Goal: Task Accomplishment & Management: Complete application form

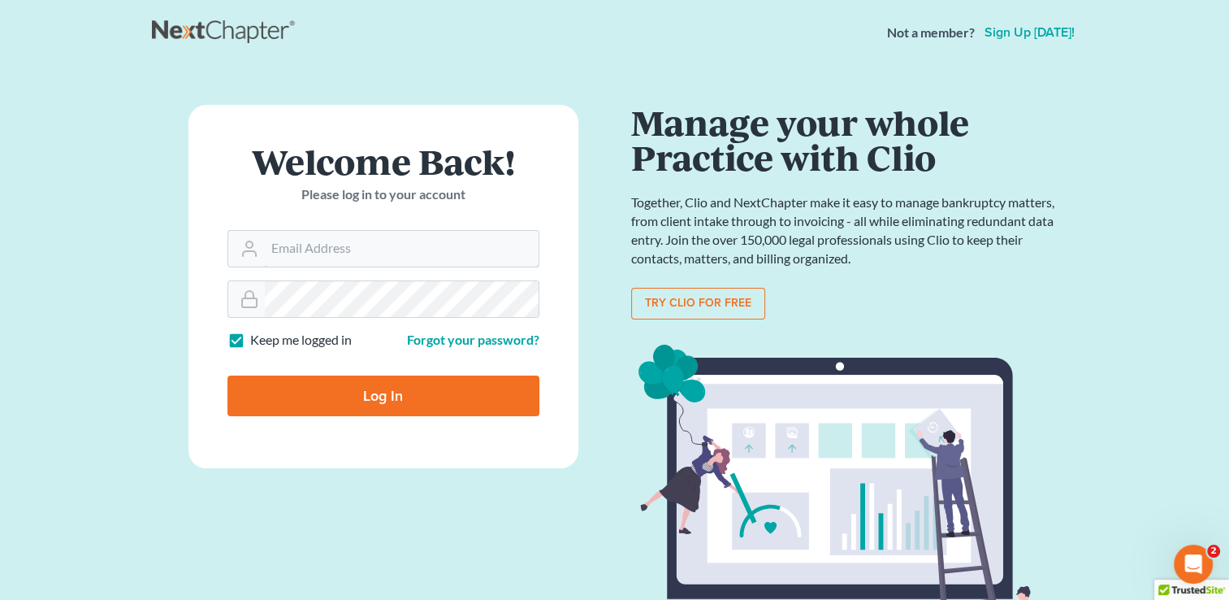
type input "[PERSON_NAME][EMAIL_ADDRESS][DOMAIN_NAME]"
click at [345, 392] on input "Log In" at bounding box center [384, 395] width 312 height 41
type input "Thinking..."
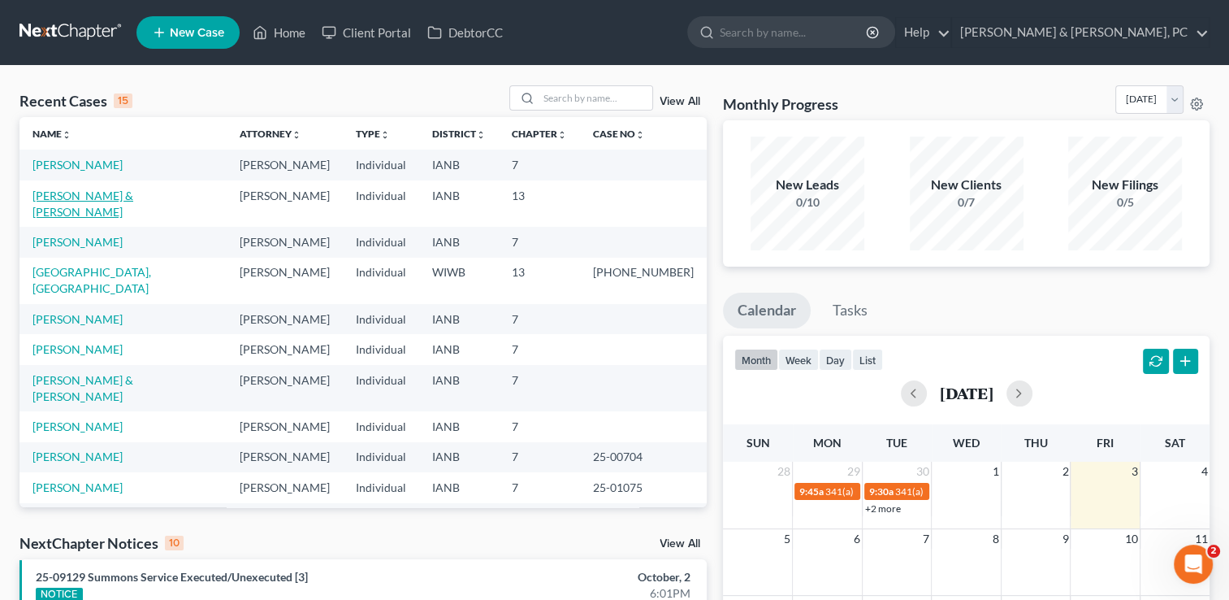
click at [106, 199] on link "Bean, Sean & Kali" at bounding box center [83, 204] width 101 height 30
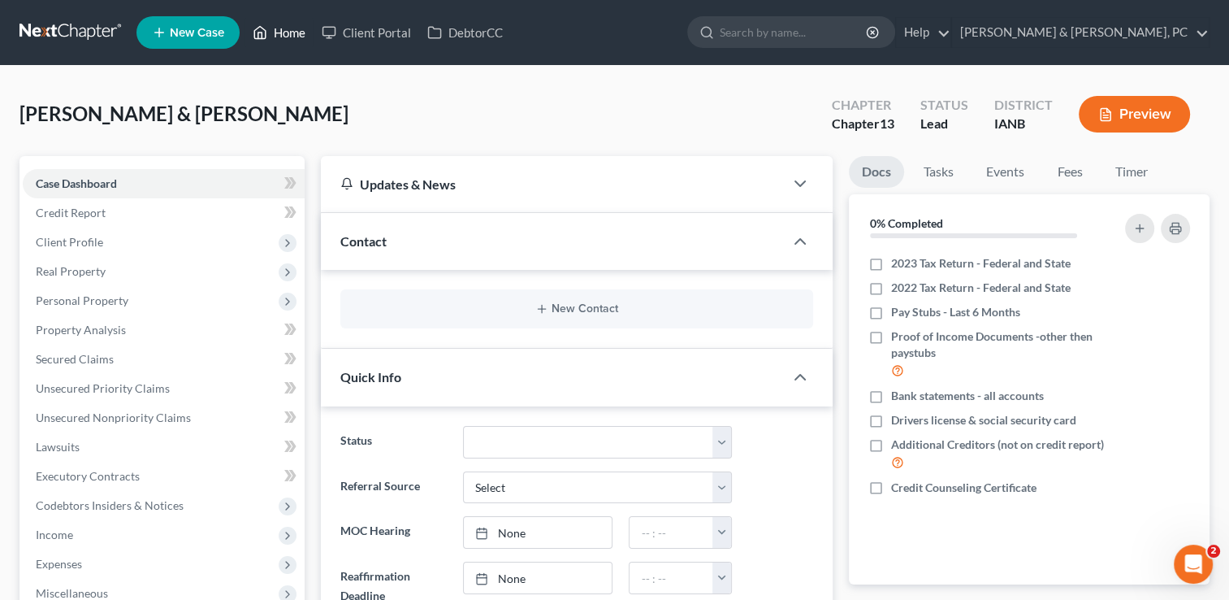
click at [292, 31] on link "Home" at bounding box center [279, 32] width 69 height 29
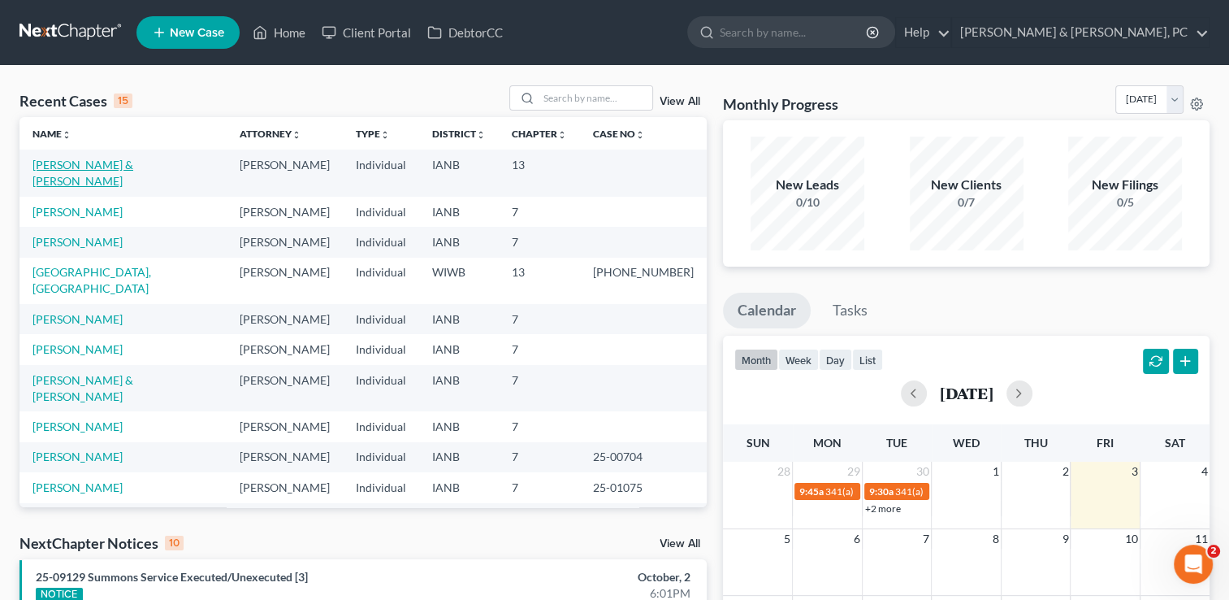
click at [86, 167] on link "Bean, Sean & Kali" at bounding box center [83, 173] width 101 height 30
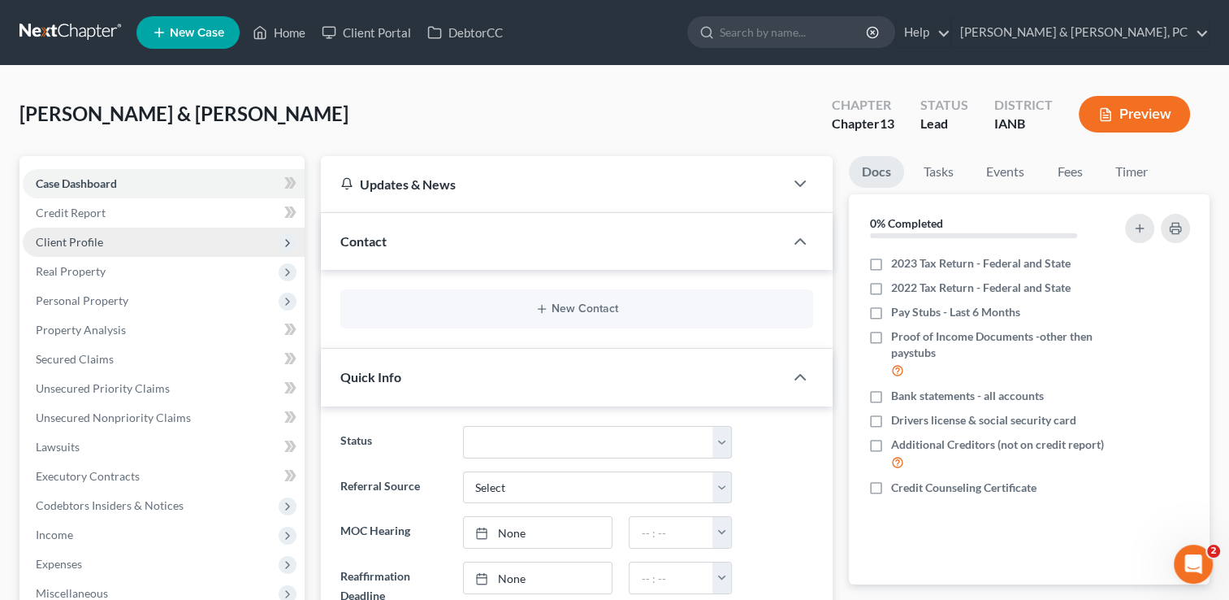
click at [106, 239] on span "Client Profile" at bounding box center [164, 242] width 282 height 29
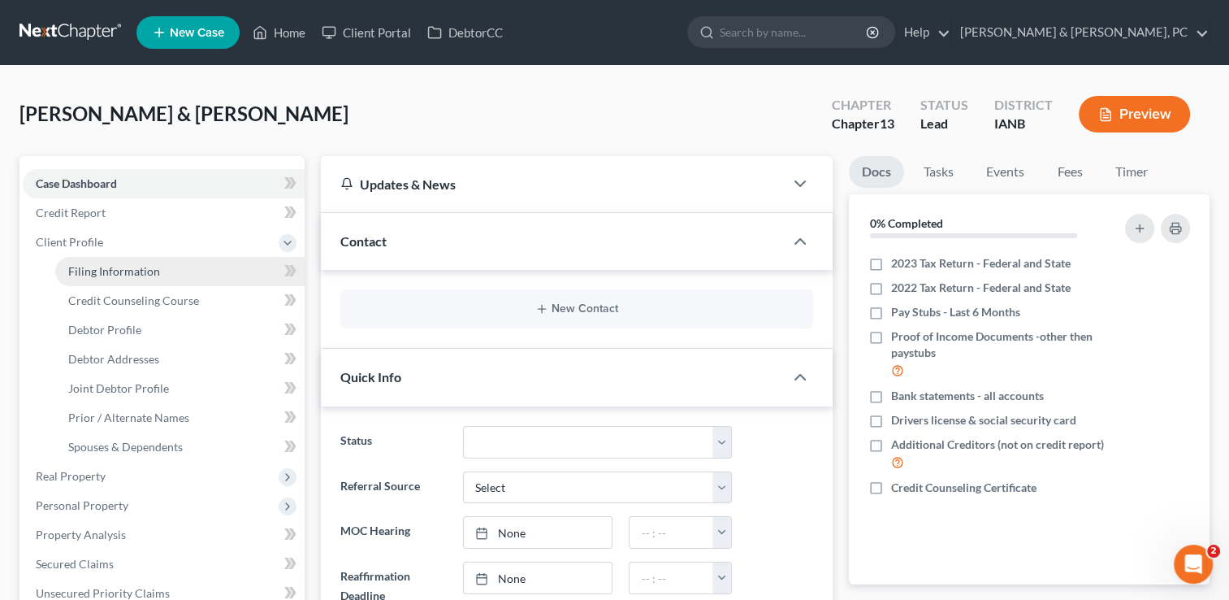
click at [117, 271] on span "Filing Information" at bounding box center [114, 271] width 92 height 14
select select "1"
select select "3"
select select "16"
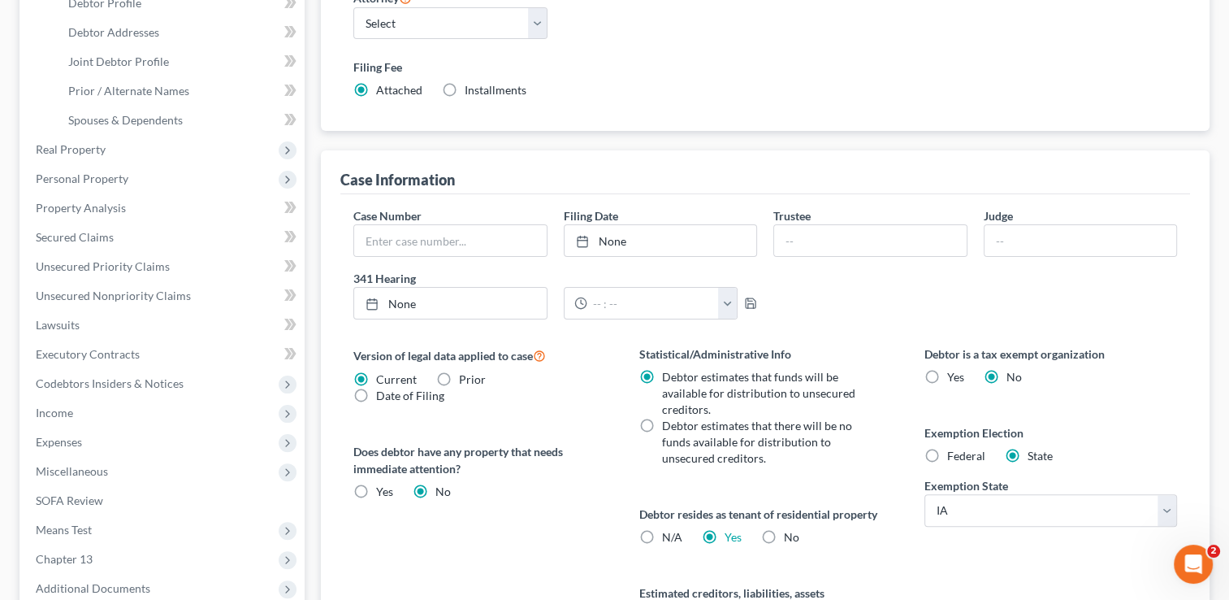
scroll to position [328, 0]
click at [289, 414] on icon at bounding box center [287, 411] width 13 height 13
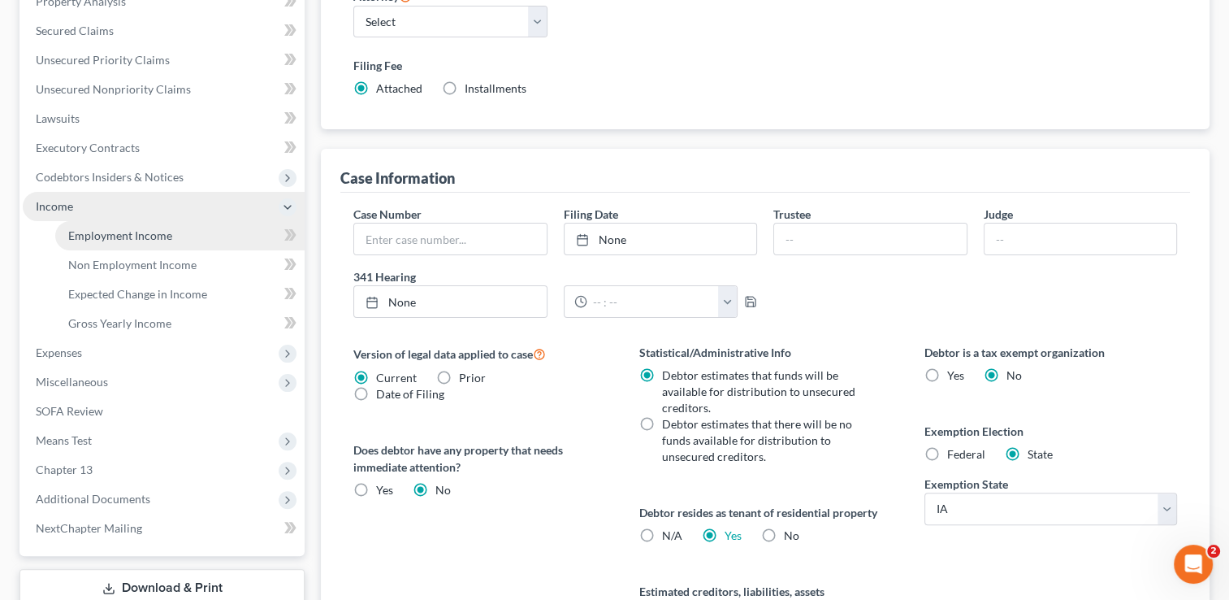
click at [145, 236] on span "Employment Income" at bounding box center [120, 235] width 104 height 14
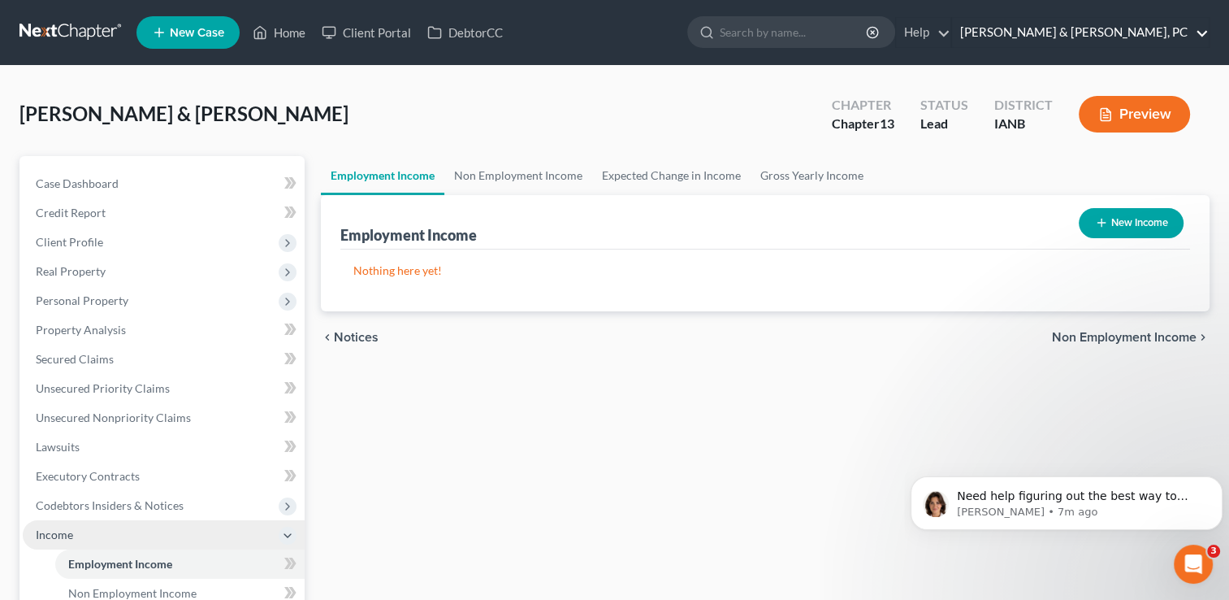
click at [1203, 35] on link "Henkels & Baker, PC" at bounding box center [1080, 32] width 257 height 29
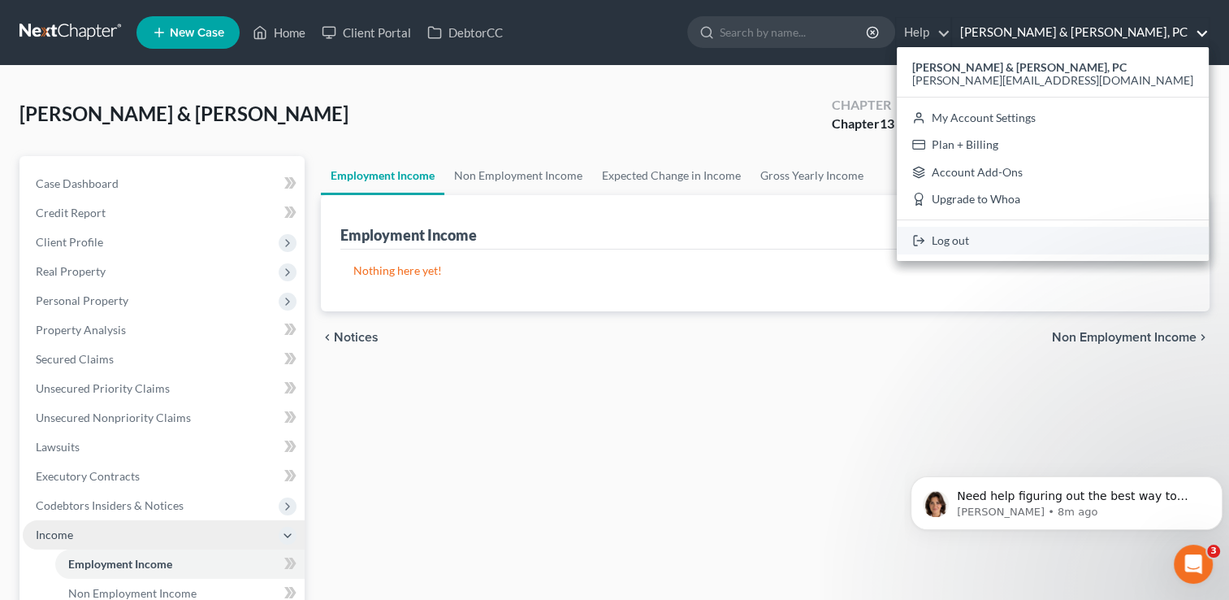
click at [1099, 237] on link "Log out" at bounding box center [1053, 241] width 312 height 28
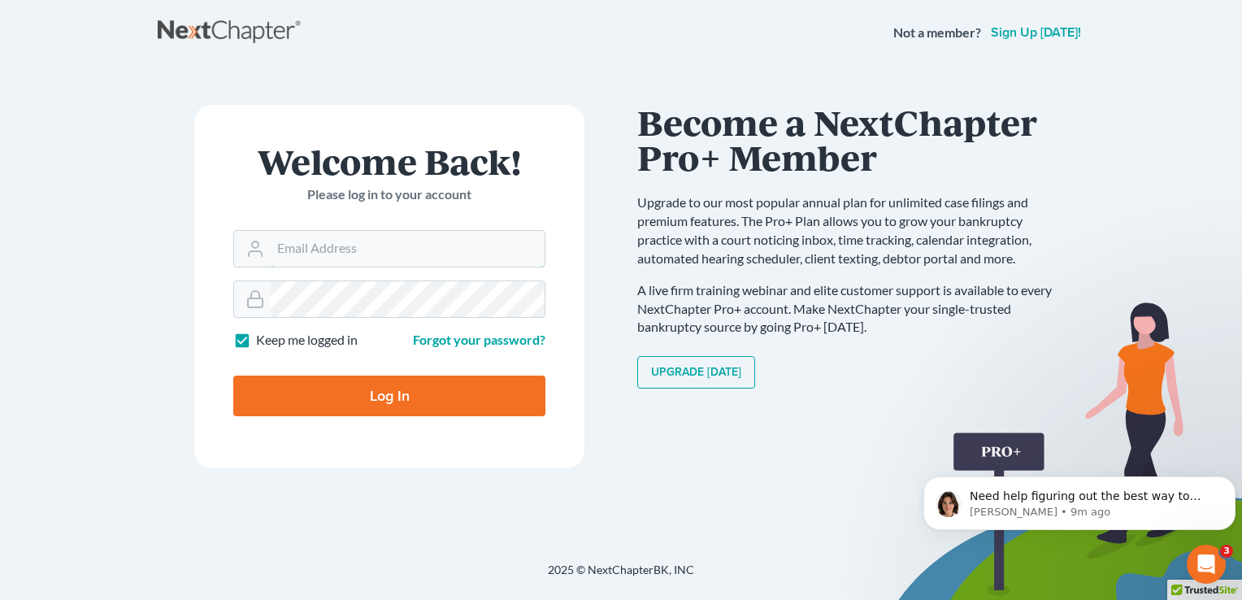
type input "[PERSON_NAME][EMAIL_ADDRESS][DOMAIN_NAME]"
click at [397, 397] on input "Log In" at bounding box center [389, 395] width 312 height 41
type input "Thinking..."
